Goal: Information Seeking & Learning: Learn about a topic

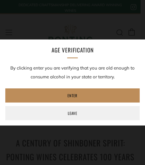
click at [61, 94] on link "Enter" at bounding box center [72, 95] width 134 height 14
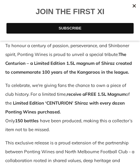
scroll to position [236, 0]
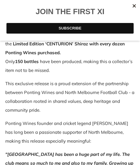
click at [133, 4] on div at bounding box center [134, 5] width 9 height 9
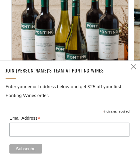
scroll to position [677, 0]
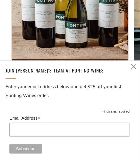
click at [133, 67] on div "Join [PERSON_NAME]'s team at ponting Wines" at bounding box center [70, 70] width 129 height 9
click at [132, 66] on div "Join [PERSON_NAME]'s team at ponting Wines" at bounding box center [70, 70] width 129 height 9
click at [133, 67] on div "Join [PERSON_NAME]'s team at ponting Wines" at bounding box center [70, 70] width 129 height 9
click at [135, 65] on icon at bounding box center [133, 66] width 7 height 7
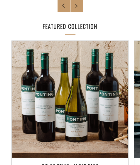
scroll to position [529, 0]
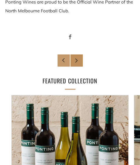
click at [73, 58] on link "Newer Post" at bounding box center [77, 60] width 12 height 12
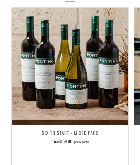
scroll to position [1001, 0]
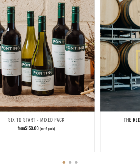
drag, startPoint x: 110, startPoint y: 111, endPoint x: 42, endPoint y: 121, distance: 67.8
click at [75, 118] on div "Six To Start - Mixed Pack from $159.00 (per 6 pack)" at bounding box center [36, 129] width 117 height 29
drag, startPoint x: 42, startPoint y: 121, endPoint x: 29, endPoint y: 121, distance: 13.5
click at [36, 121] on div "Six To Start - Mixed Pack from $159.00 (per 6 pack)" at bounding box center [36, 129] width 117 height 29
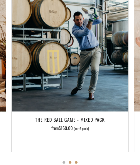
click at [77, 161] on button "3" at bounding box center [76, 162] width 3 height 3
